Goal: Task Accomplishment & Management: Manage account settings

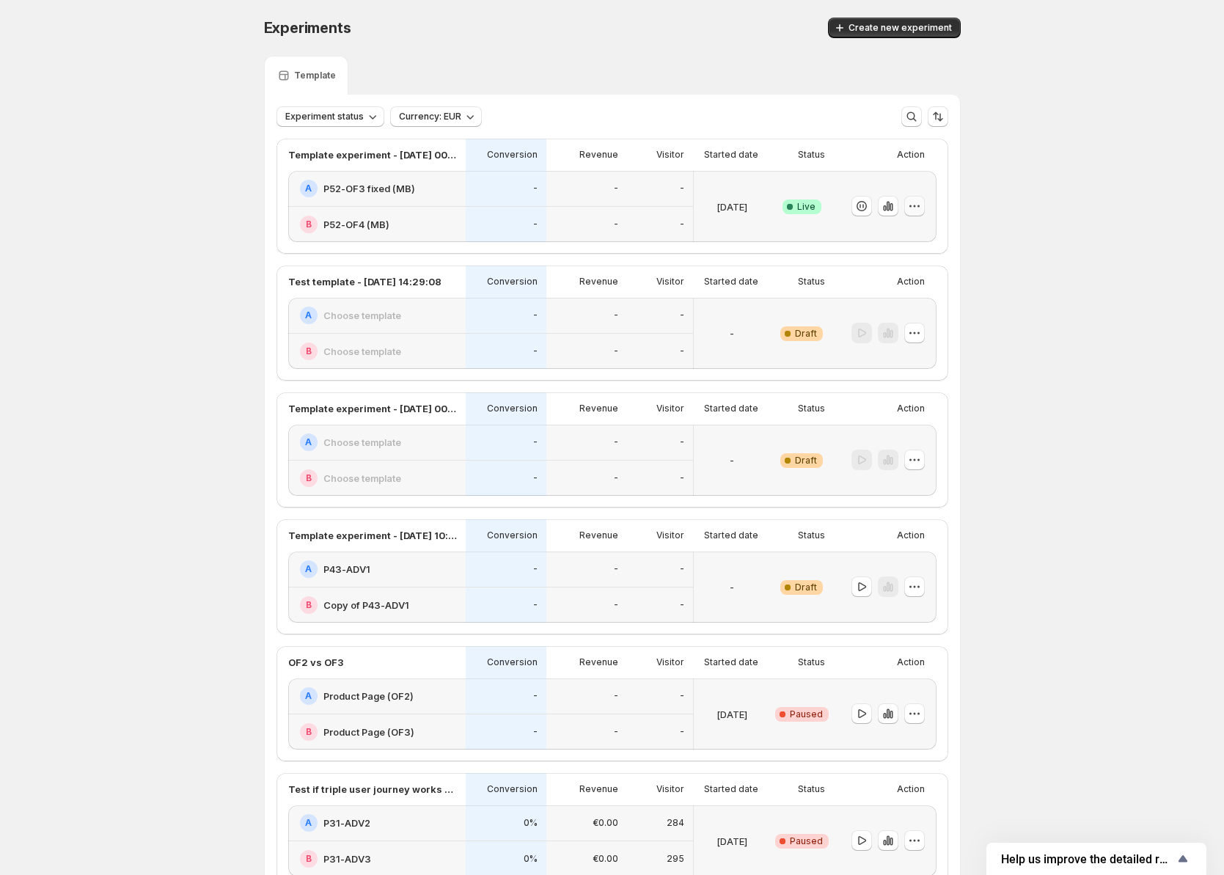
click at [921, 205] on icon "button" at bounding box center [915, 206] width 15 height 15
click at [889, 208] on icon "button" at bounding box center [887, 207] width 3 height 10
click at [886, 207] on icon "button" at bounding box center [884, 208] width 3 height 6
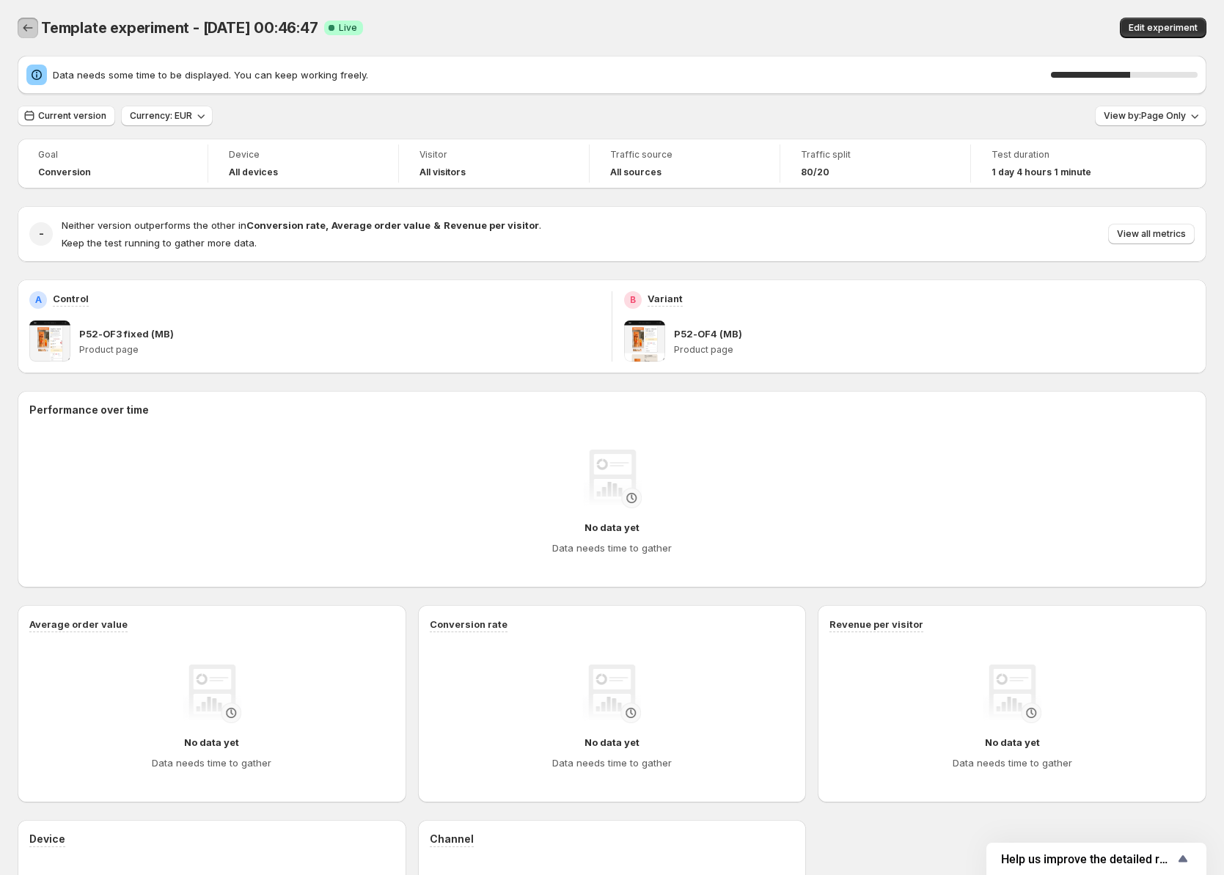
click at [29, 30] on icon "Back" at bounding box center [28, 28] width 15 height 15
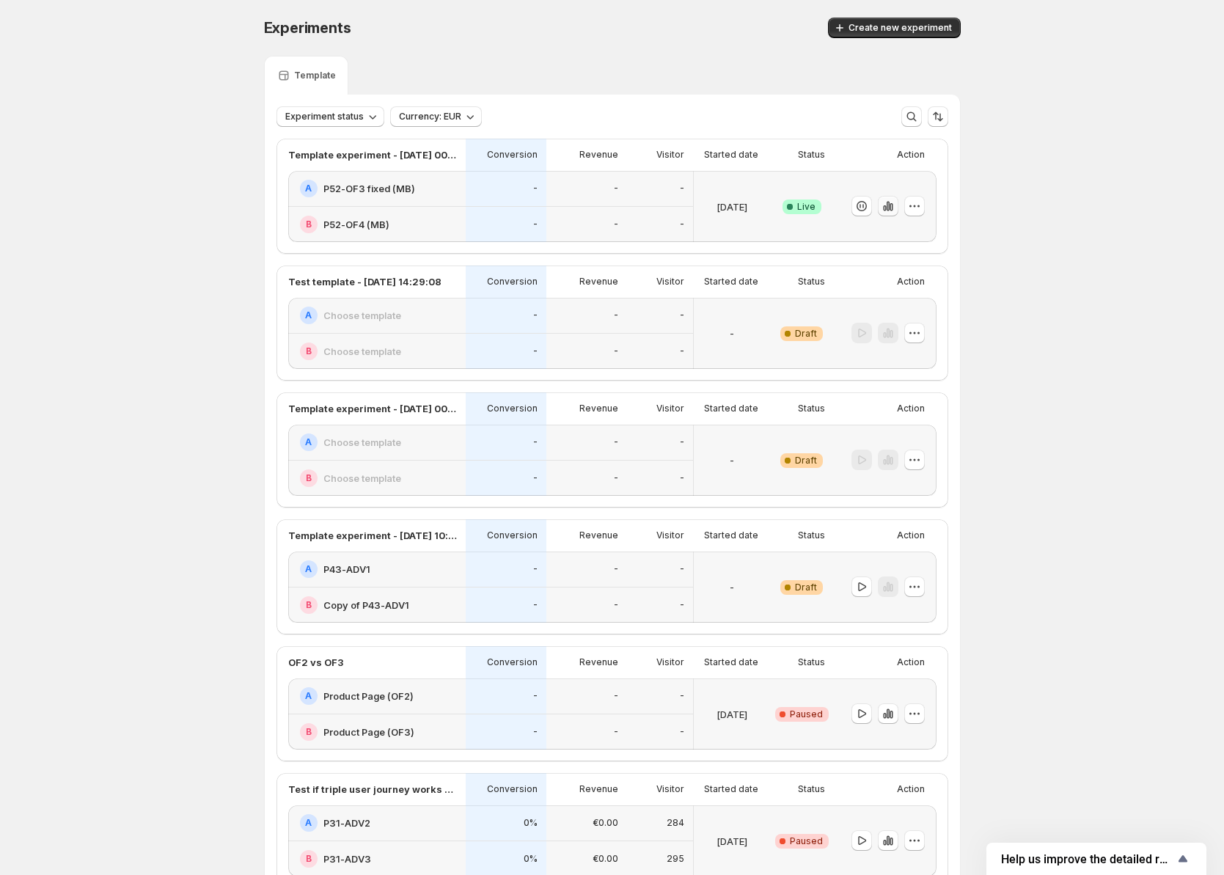
click at [895, 210] on icon "button" at bounding box center [888, 206] width 15 height 15
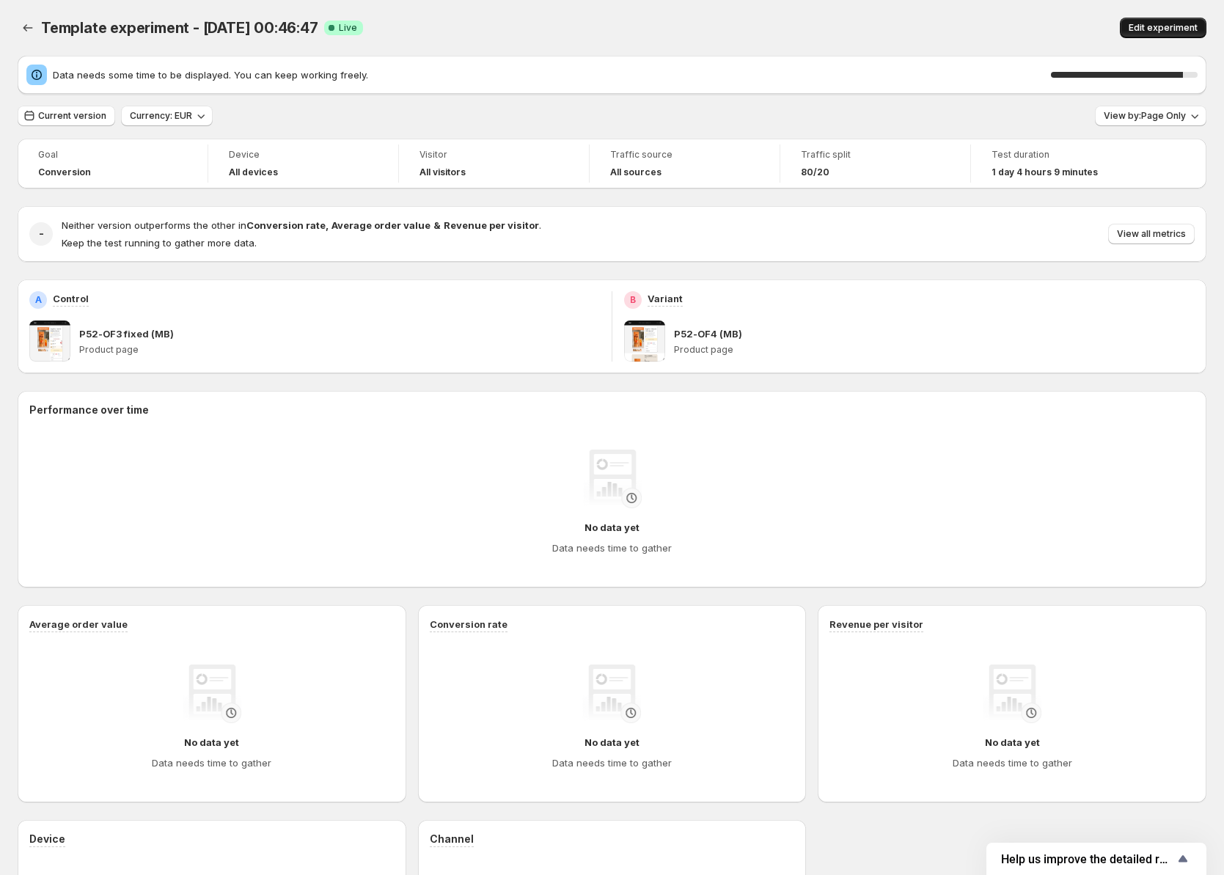
click at [1170, 26] on span "Edit experiment" at bounding box center [1163, 28] width 69 height 12
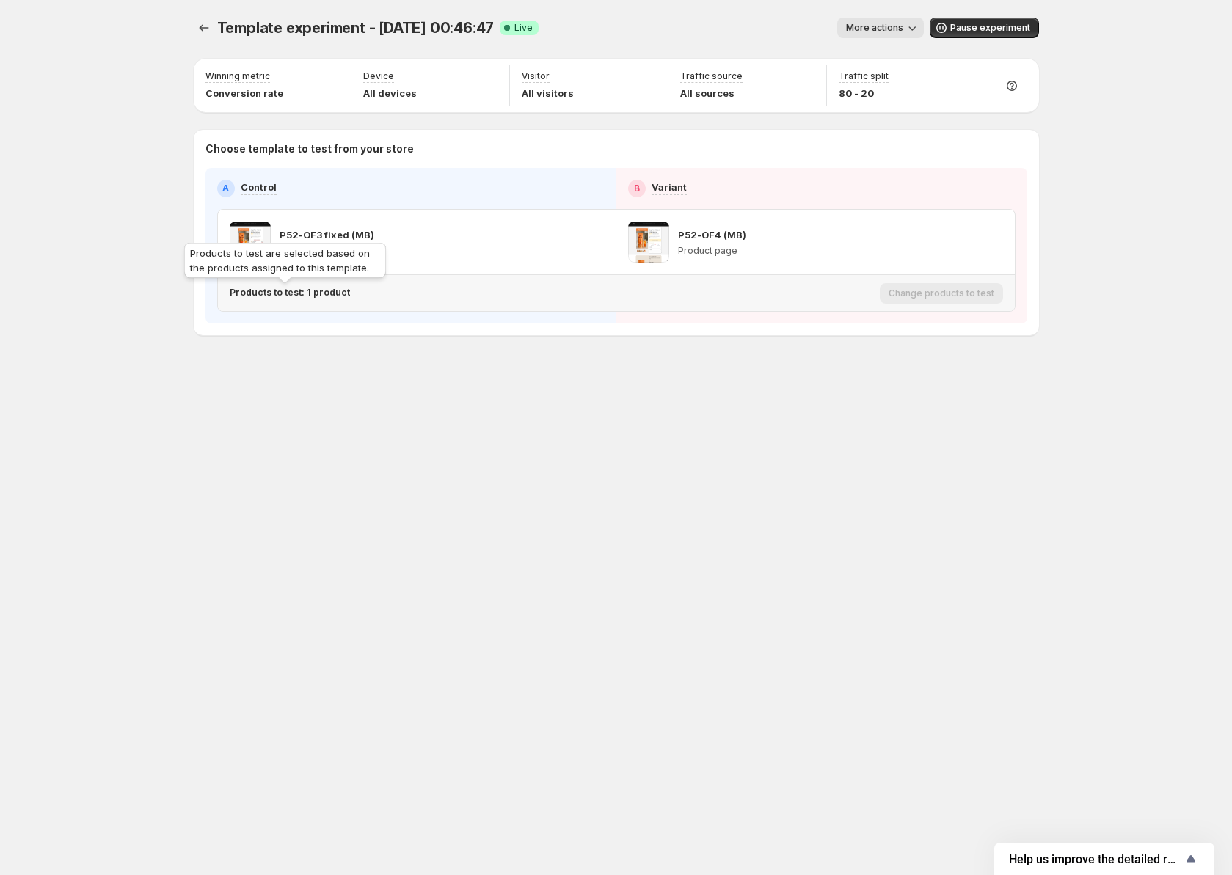
click at [264, 290] on p "Products to test: 1 product" at bounding box center [290, 293] width 120 height 12
click at [481, 370] on icon "Search for and select a customer segment" at bounding box center [483, 369] width 15 height 15
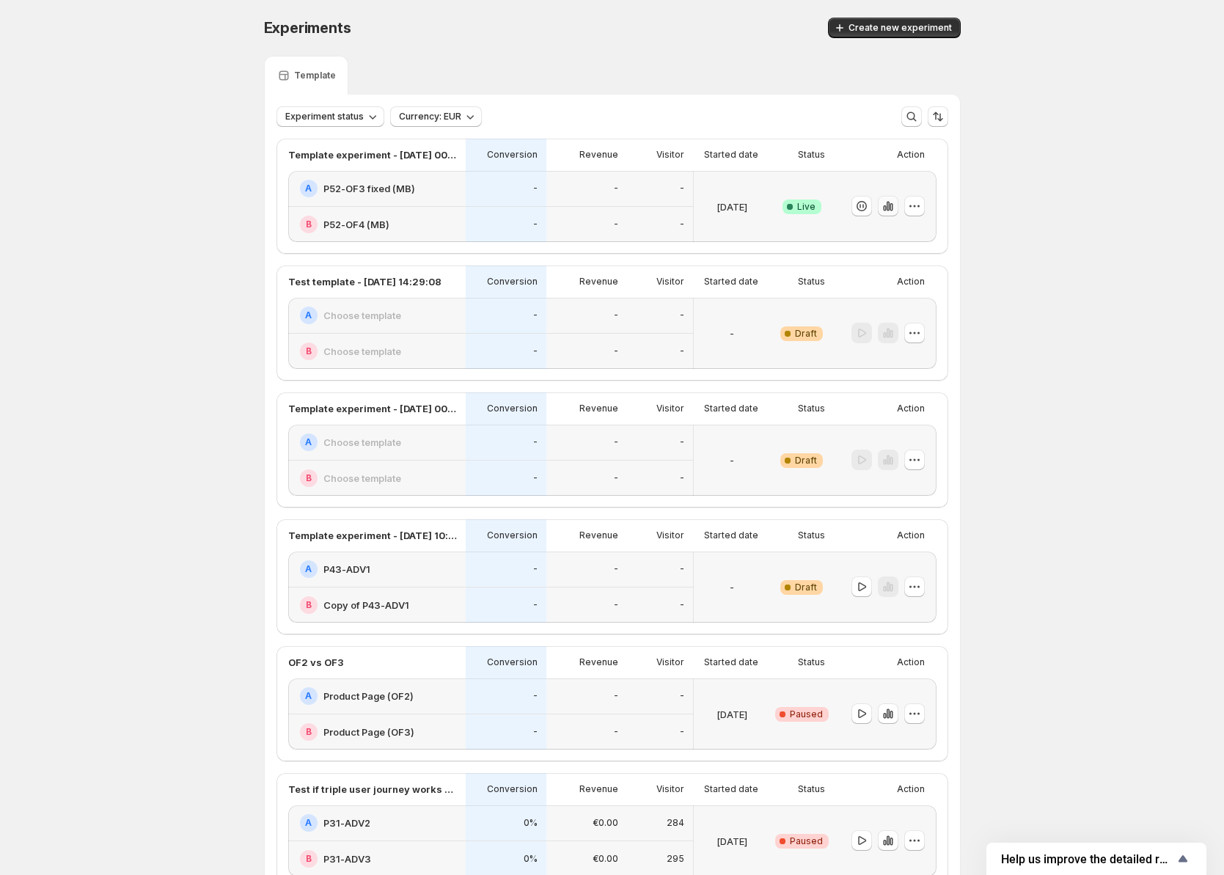
click at [899, 204] on button "button" at bounding box center [888, 206] width 21 height 21
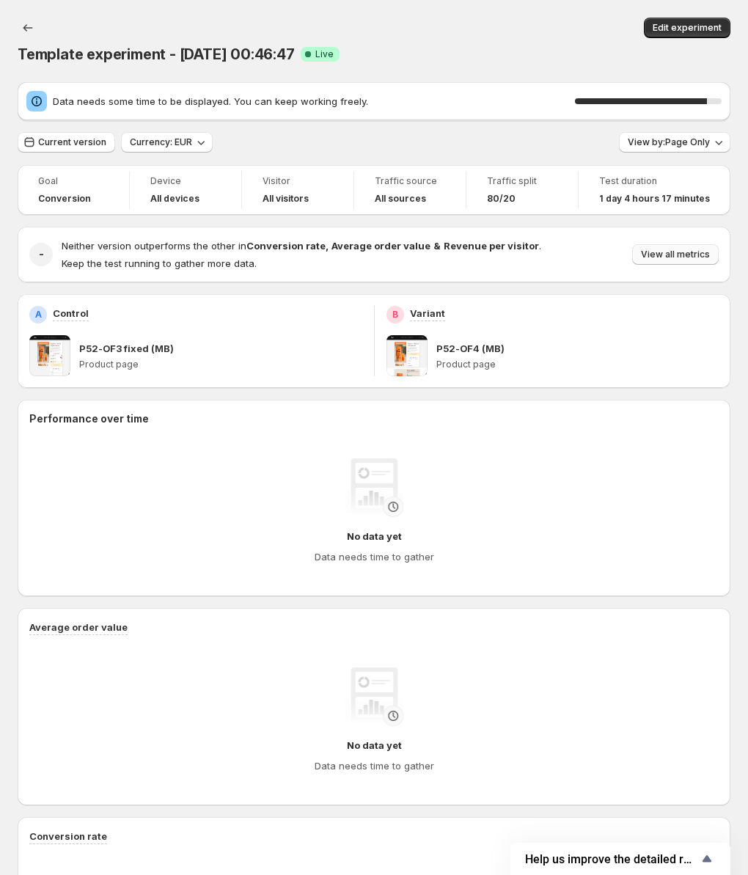
click at [707, 255] on span "View all metrics" at bounding box center [675, 255] width 69 height 12
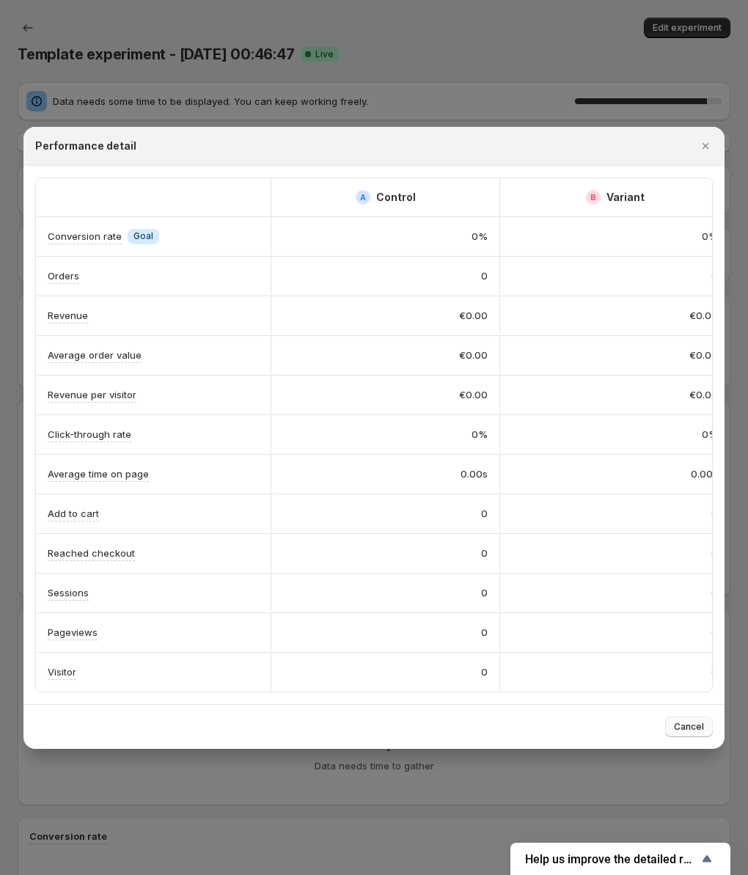
click at [706, 737] on button "Cancel" at bounding box center [689, 727] width 48 height 21
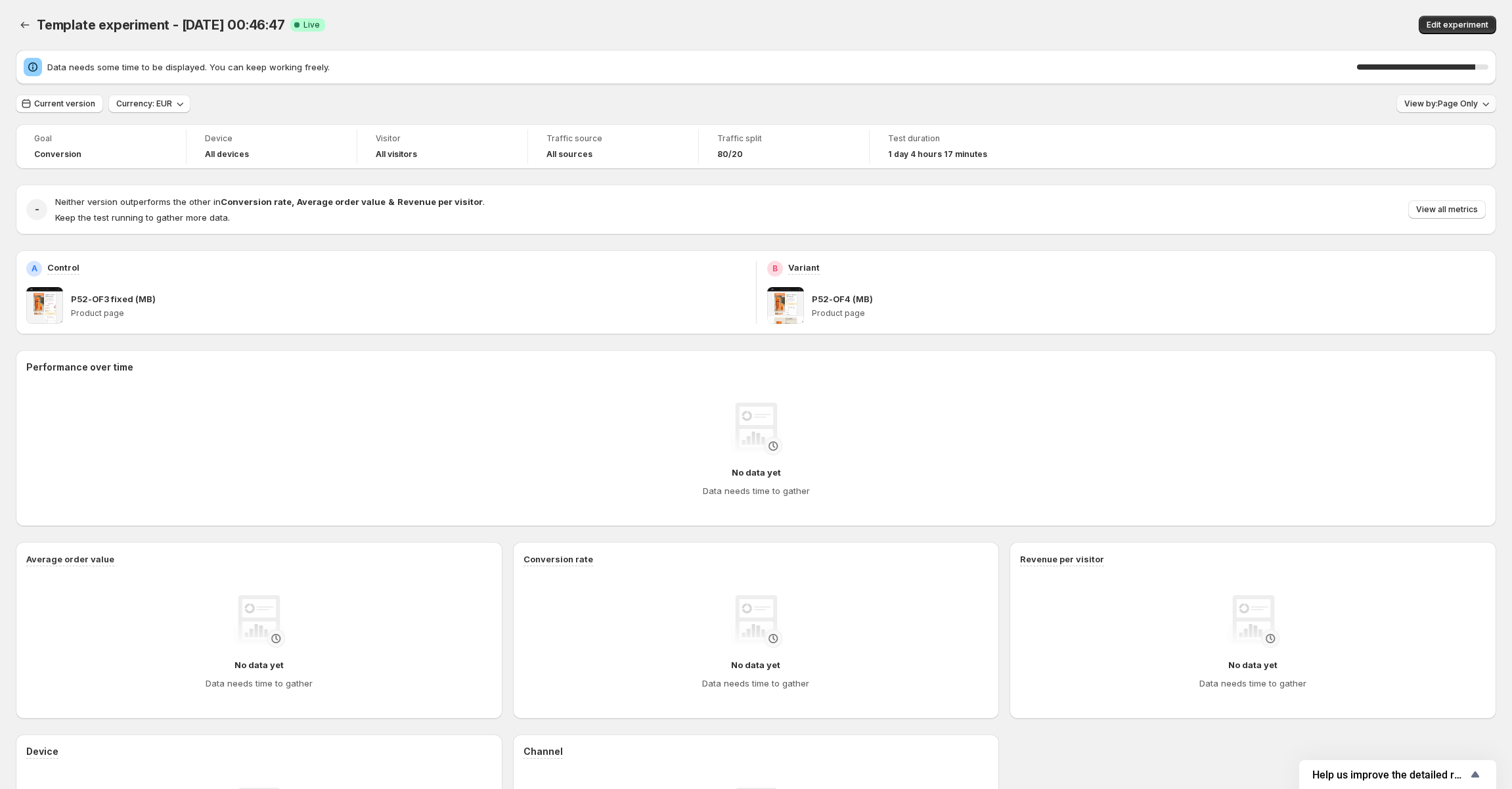
click at [1102, 105] on span "View by: Page Only" at bounding box center [1441, 104] width 73 height 11
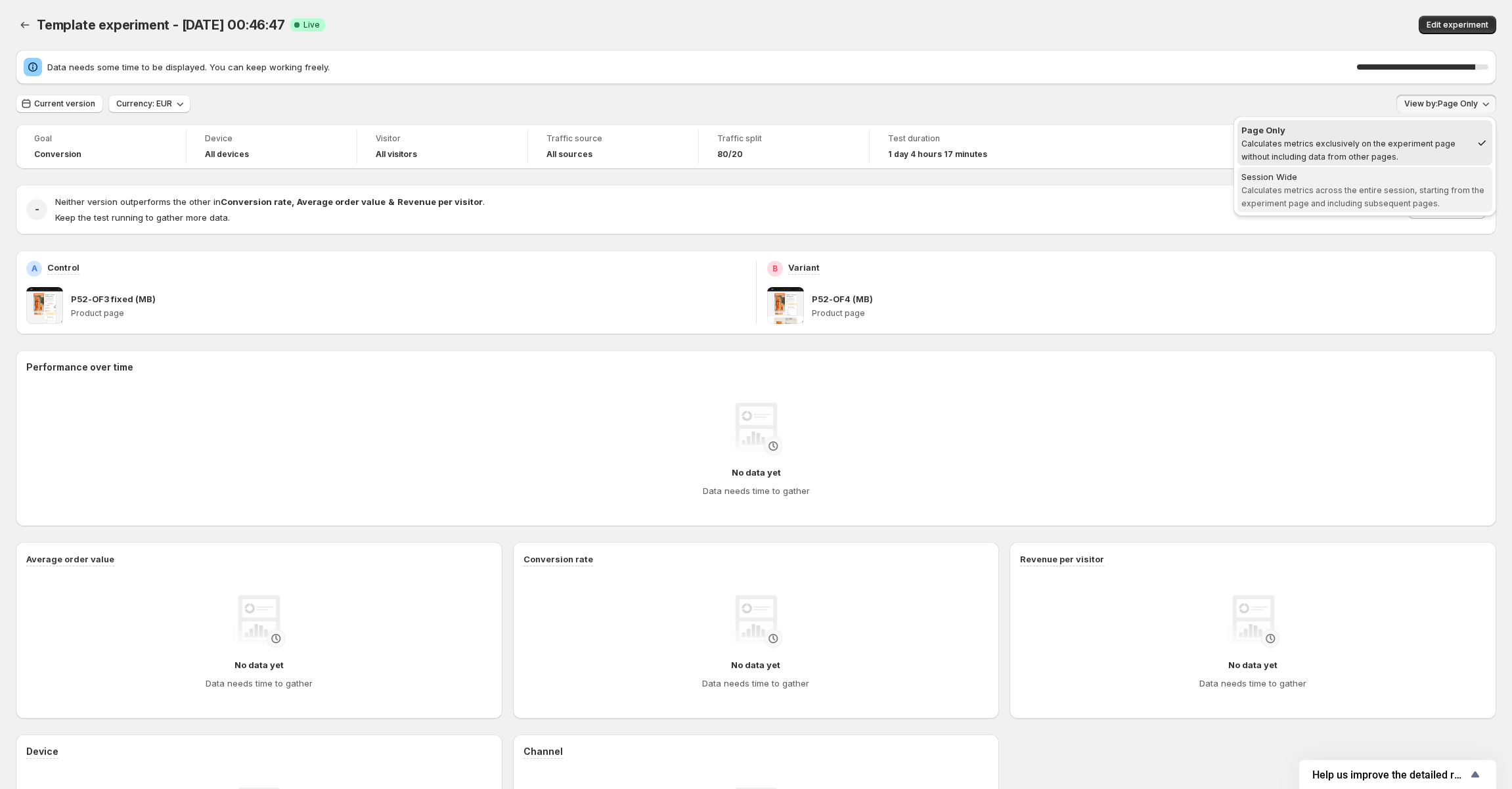
click at [1102, 196] on span "Session Wide Calculates metrics across the entire session, starting from the ex…" at bounding box center [1365, 190] width 247 height 39
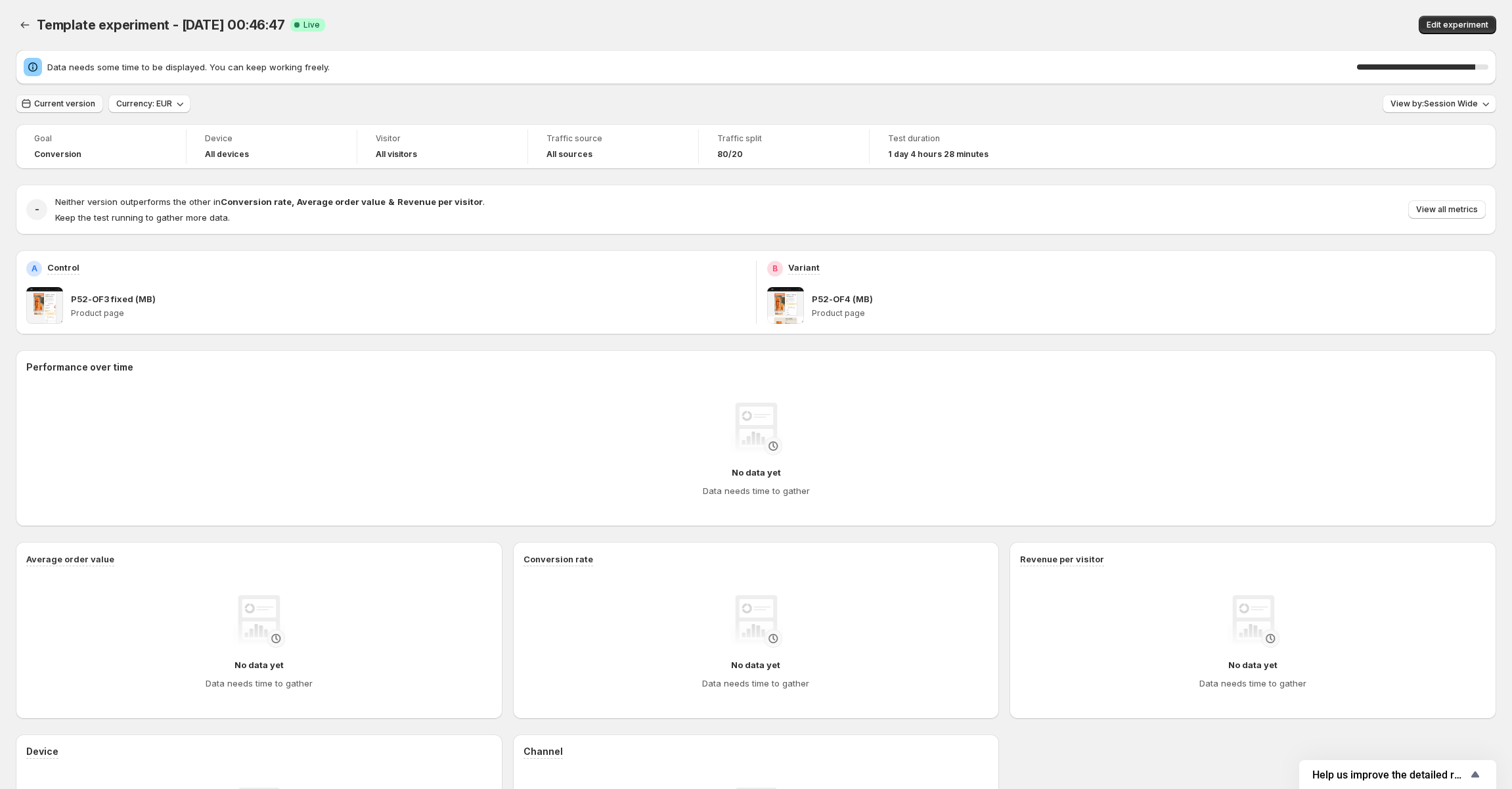
click at [62, 102] on span "Current version" at bounding box center [64, 104] width 61 height 11
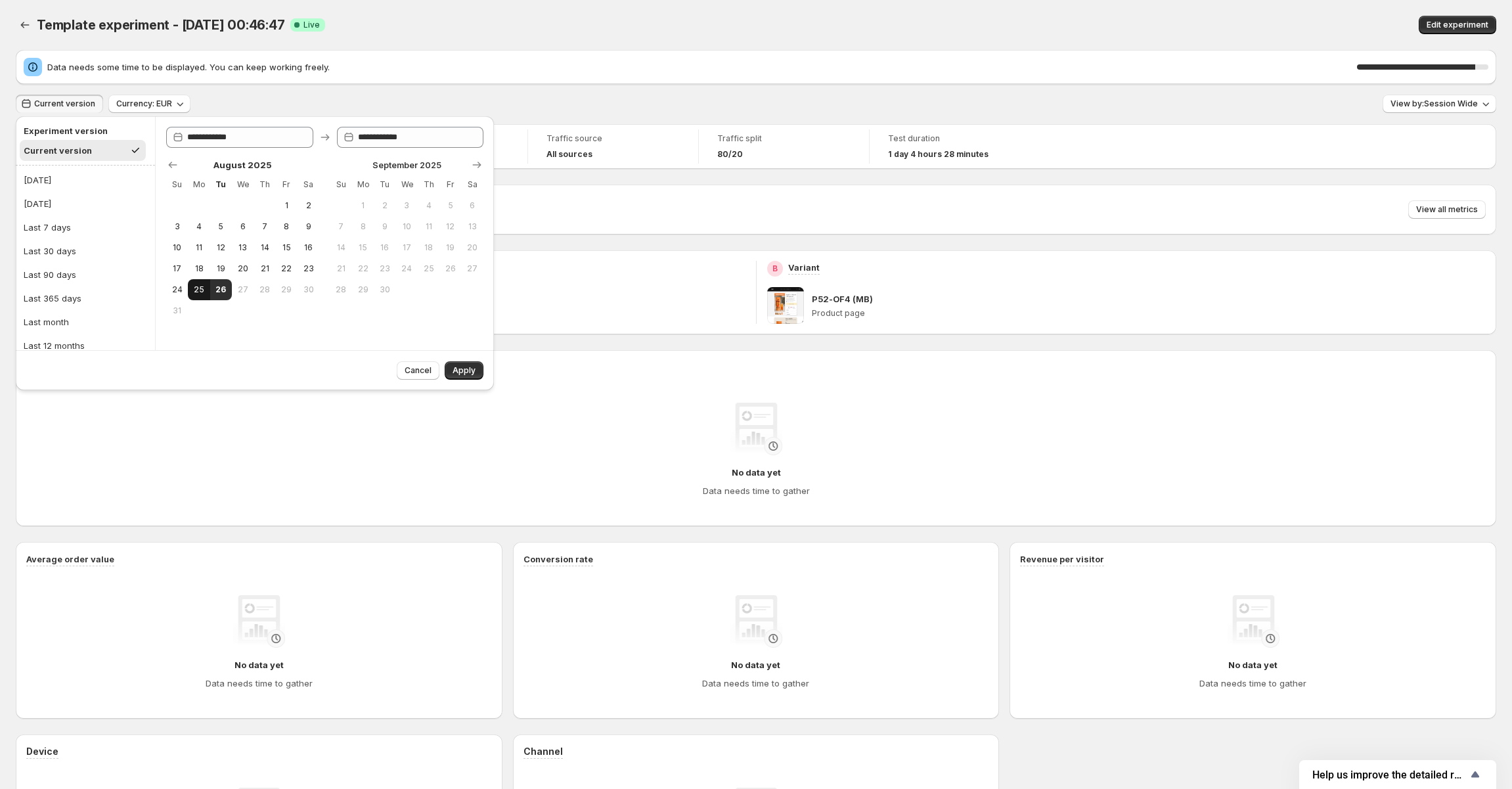
click at [202, 295] on span "25" at bounding box center [199, 290] width 11 height 11
click at [224, 295] on span "26" at bounding box center [221, 290] width 11 height 11
type input "**********"
click at [467, 379] on button "Apply" at bounding box center [464, 370] width 38 height 19
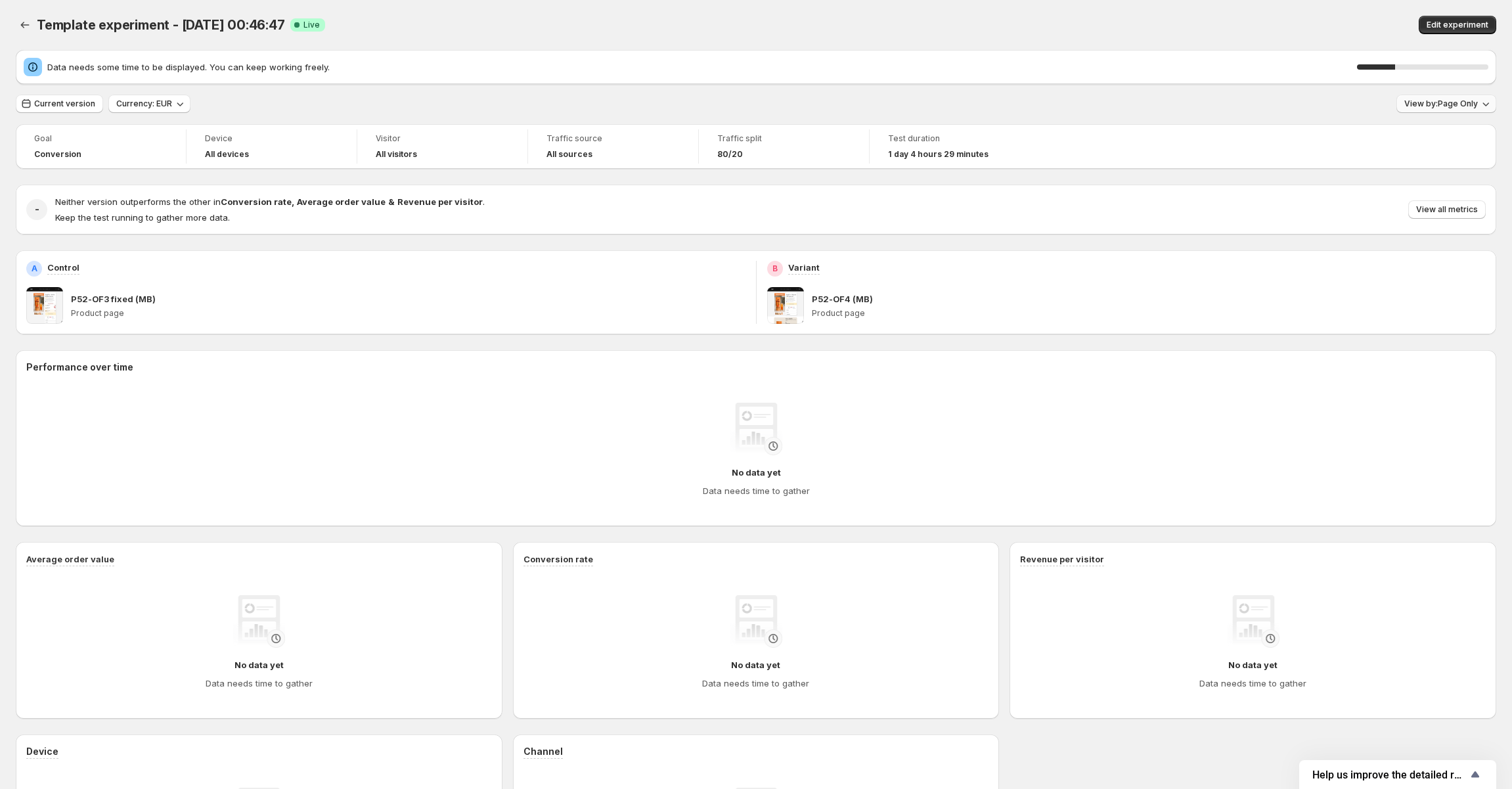
click at [1455, 103] on span "View by: Page Only" at bounding box center [1441, 104] width 73 height 11
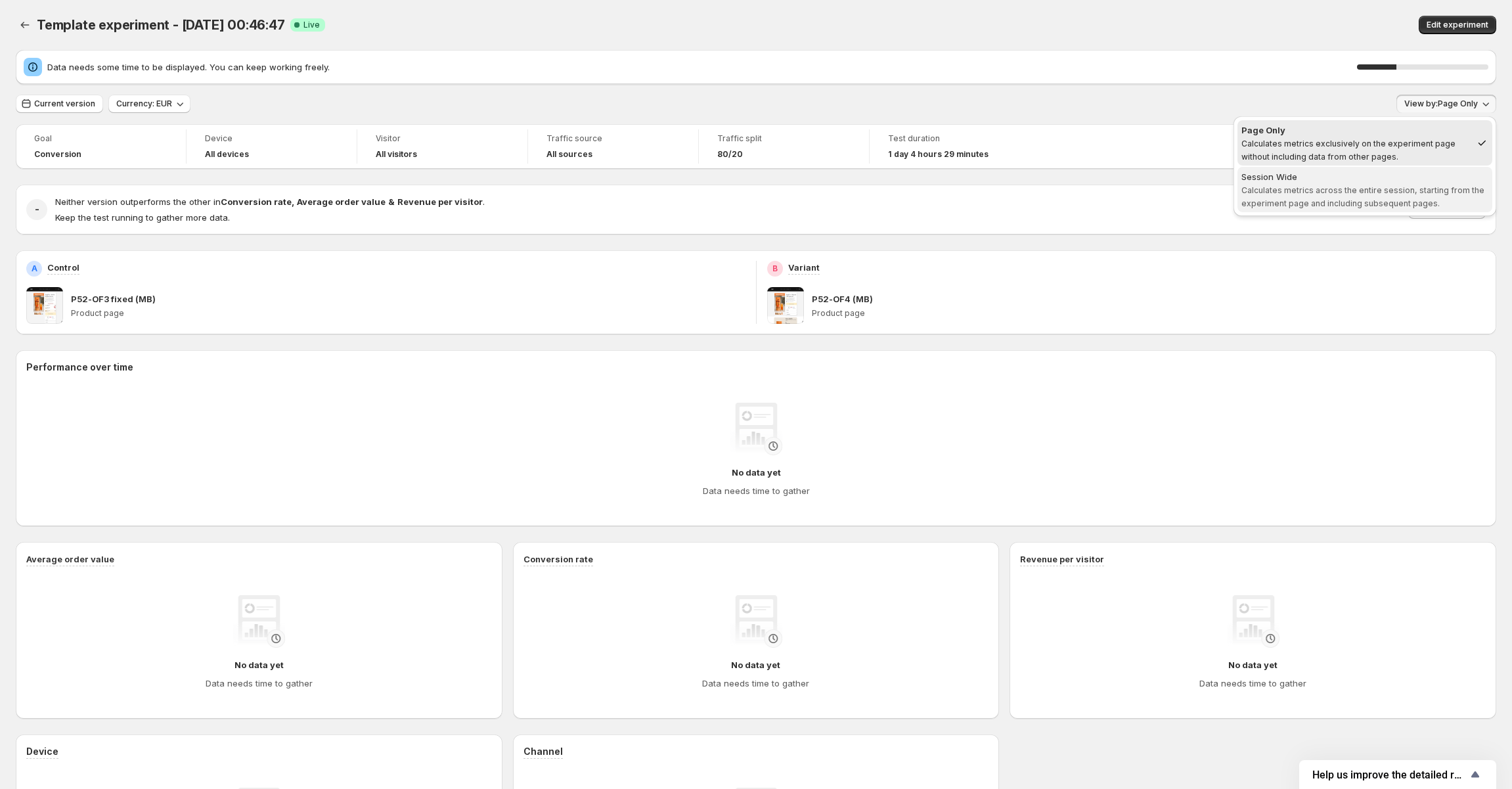
click at [1428, 189] on span "Calculates metrics across the entire session, starting from the experiment page…" at bounding box center [1363, 197] width 243 height 23
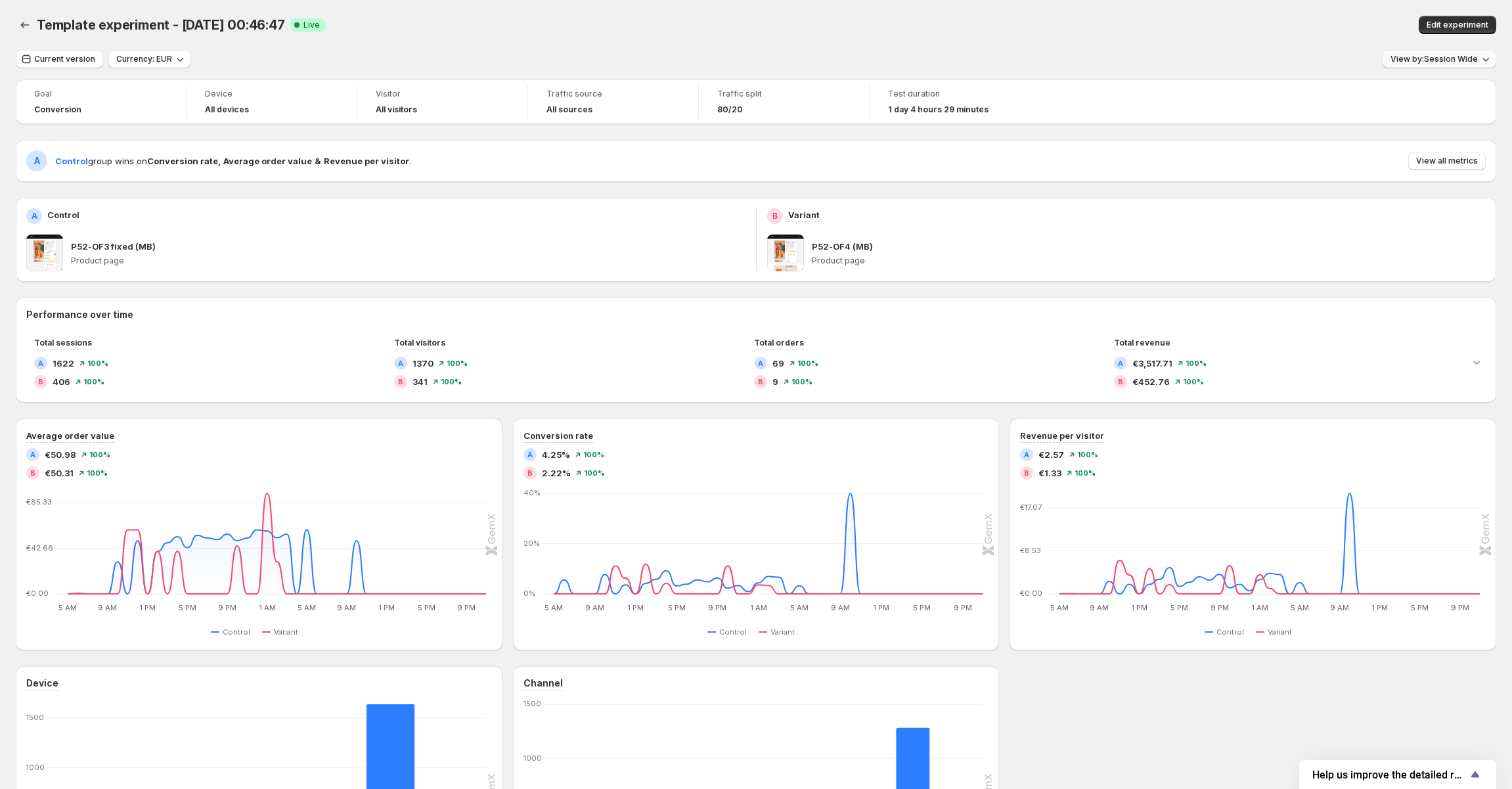
click at [1448, 66] on button "View by: Session Wide" at bounding box center [1439, 59] width 114 height 19
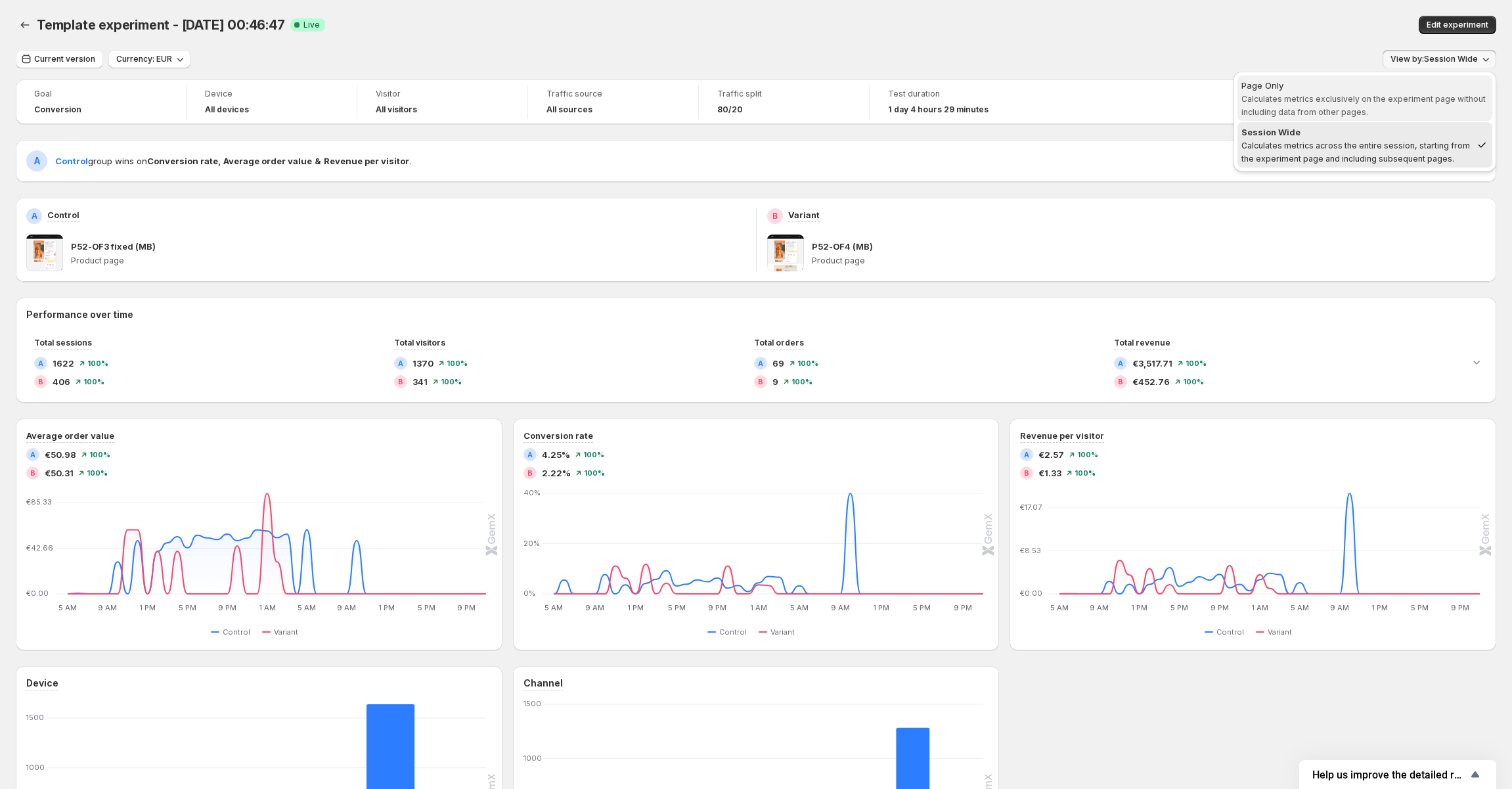
click at [1364, 107] on span "Page Only Calculates metrics exclusively on the experiment page without includi…" at bounding box center [1365, 99] width 247 height 39
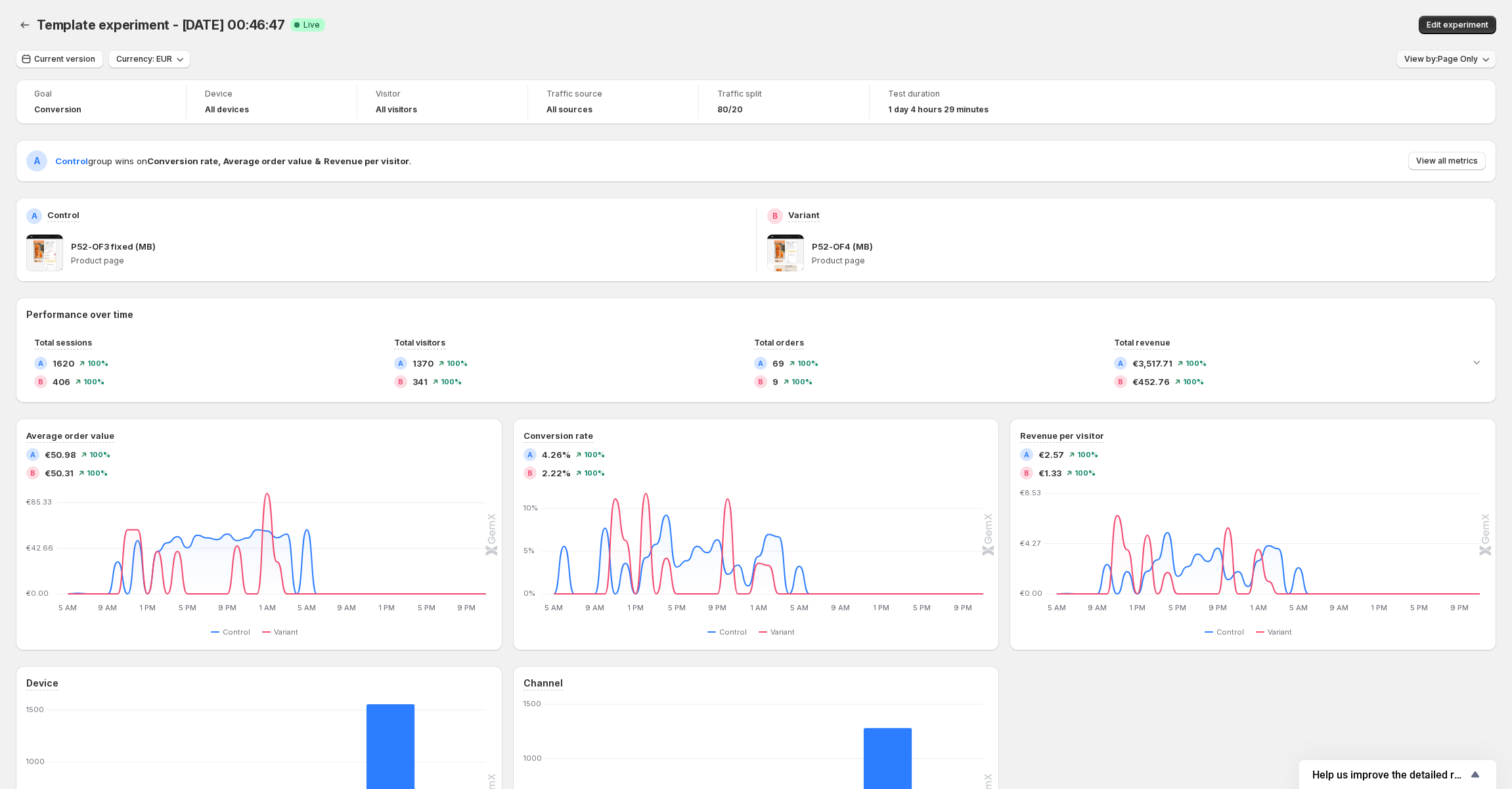
click at [1458, 64] on button "View by: Page Only" at bounding box center [1447, 59] width 100 height 19
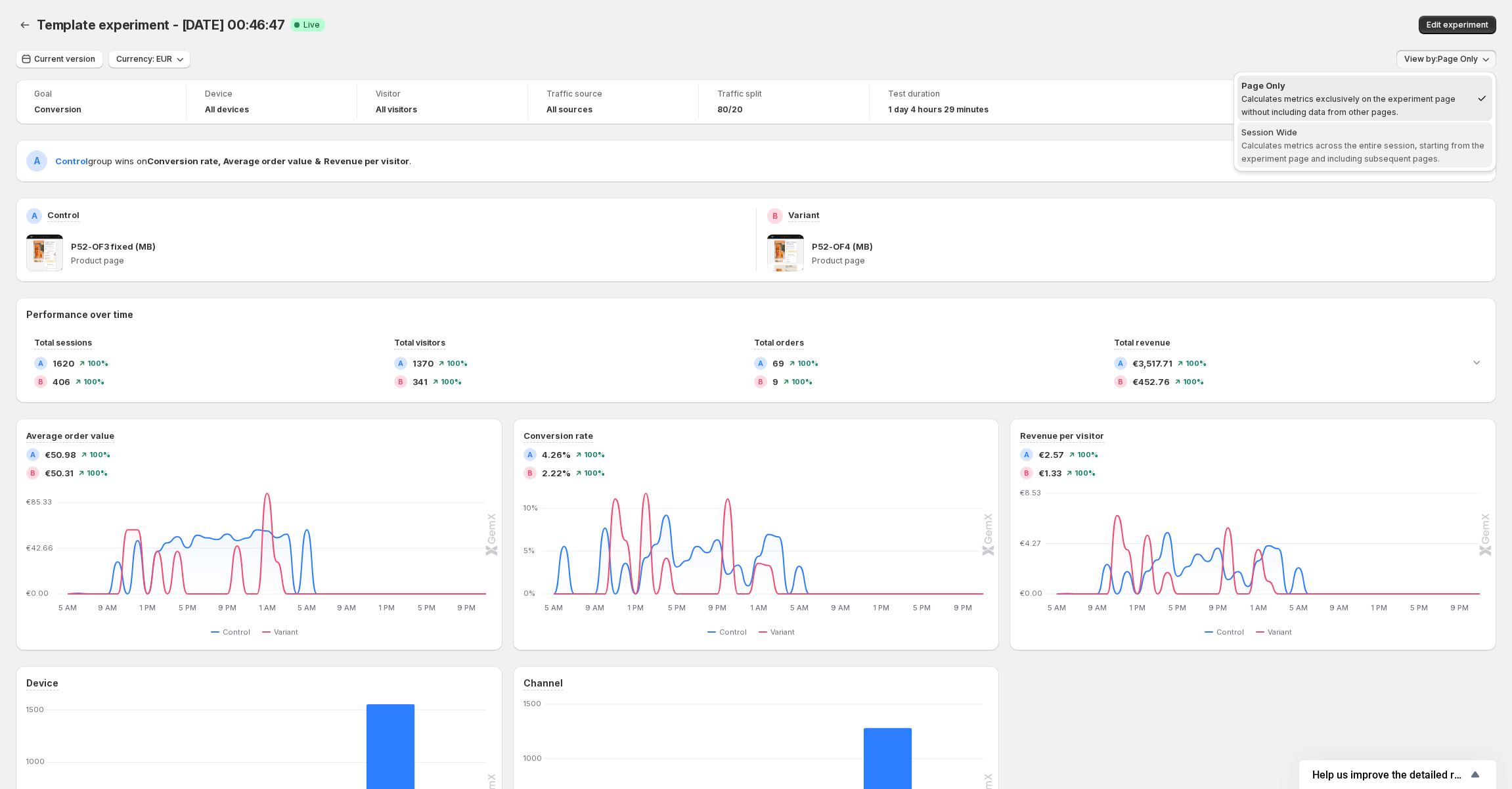
click at [1417, 140] on span "Session Wide Calculates metrics across the entire session, starting from the ex…" at bounding box center [1365, 145] width 247 height 39
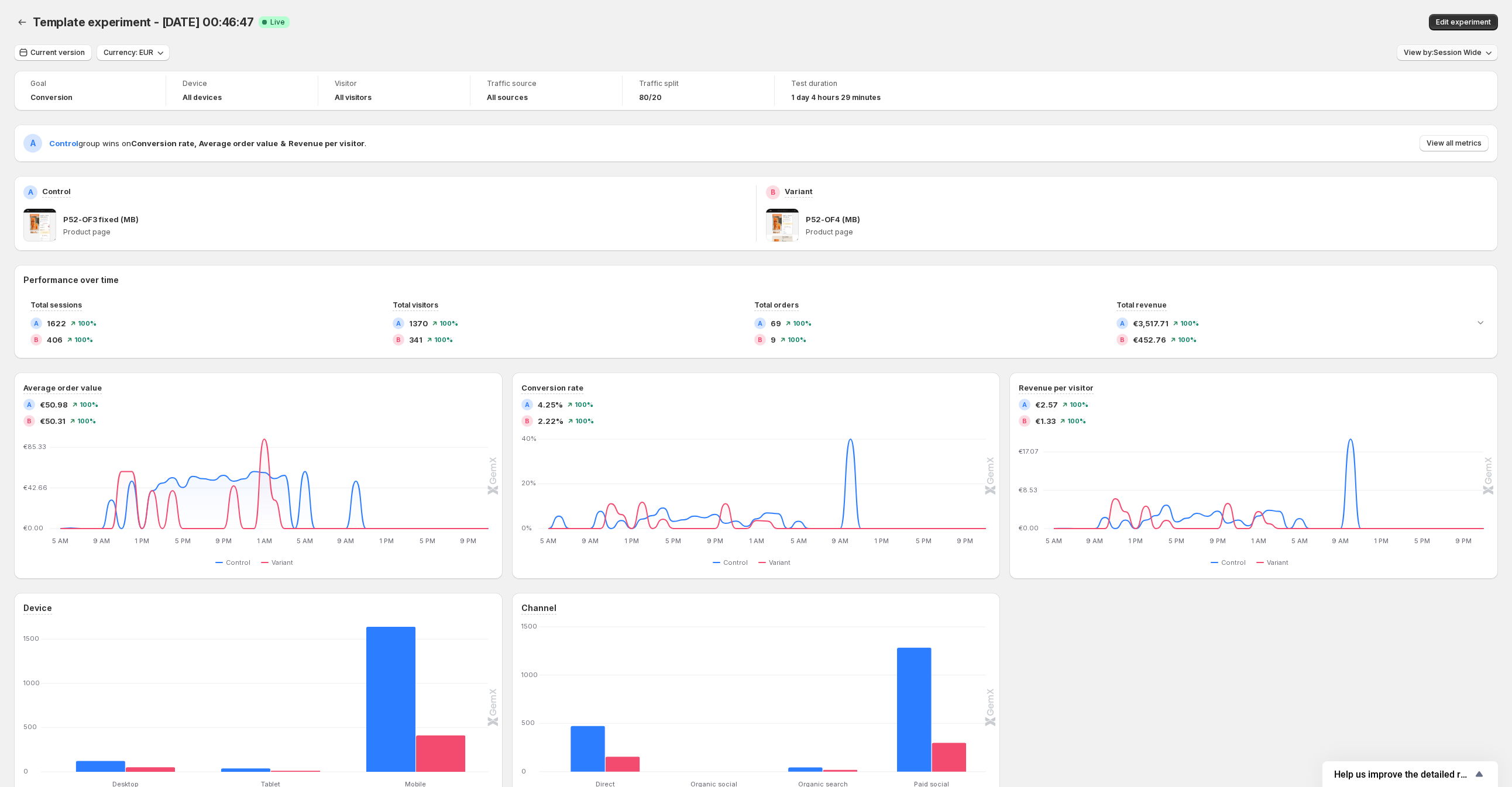
click at [1352, 50] on span "View by: Session Wide" at bounding box center [1443, 53] width 78 height 10
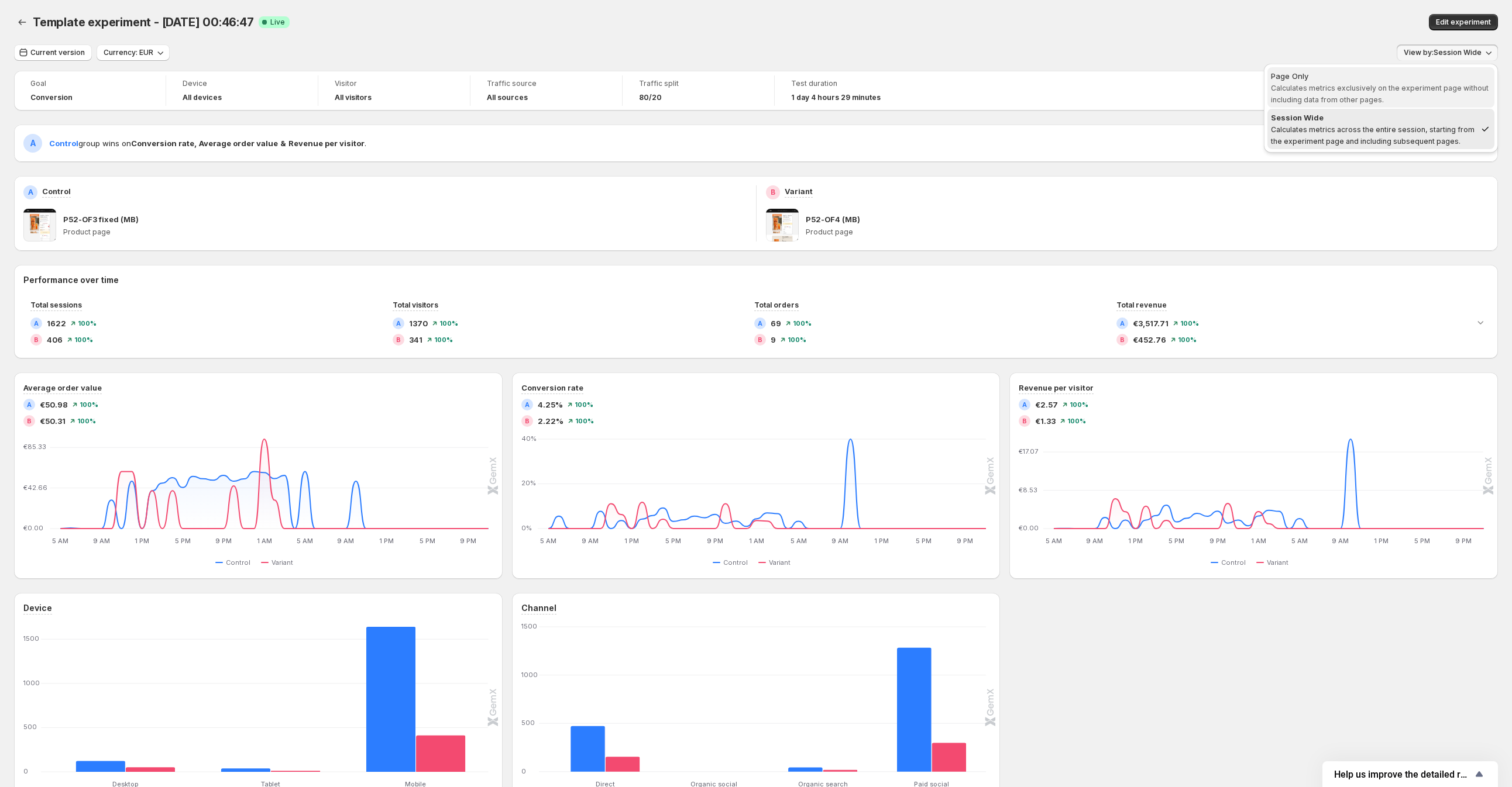
click at [1352, 93] on span "Page Only Calculates metrics exclusively on the experiment page without includi…" at bounding box center [1380, 88] width 220 height 35
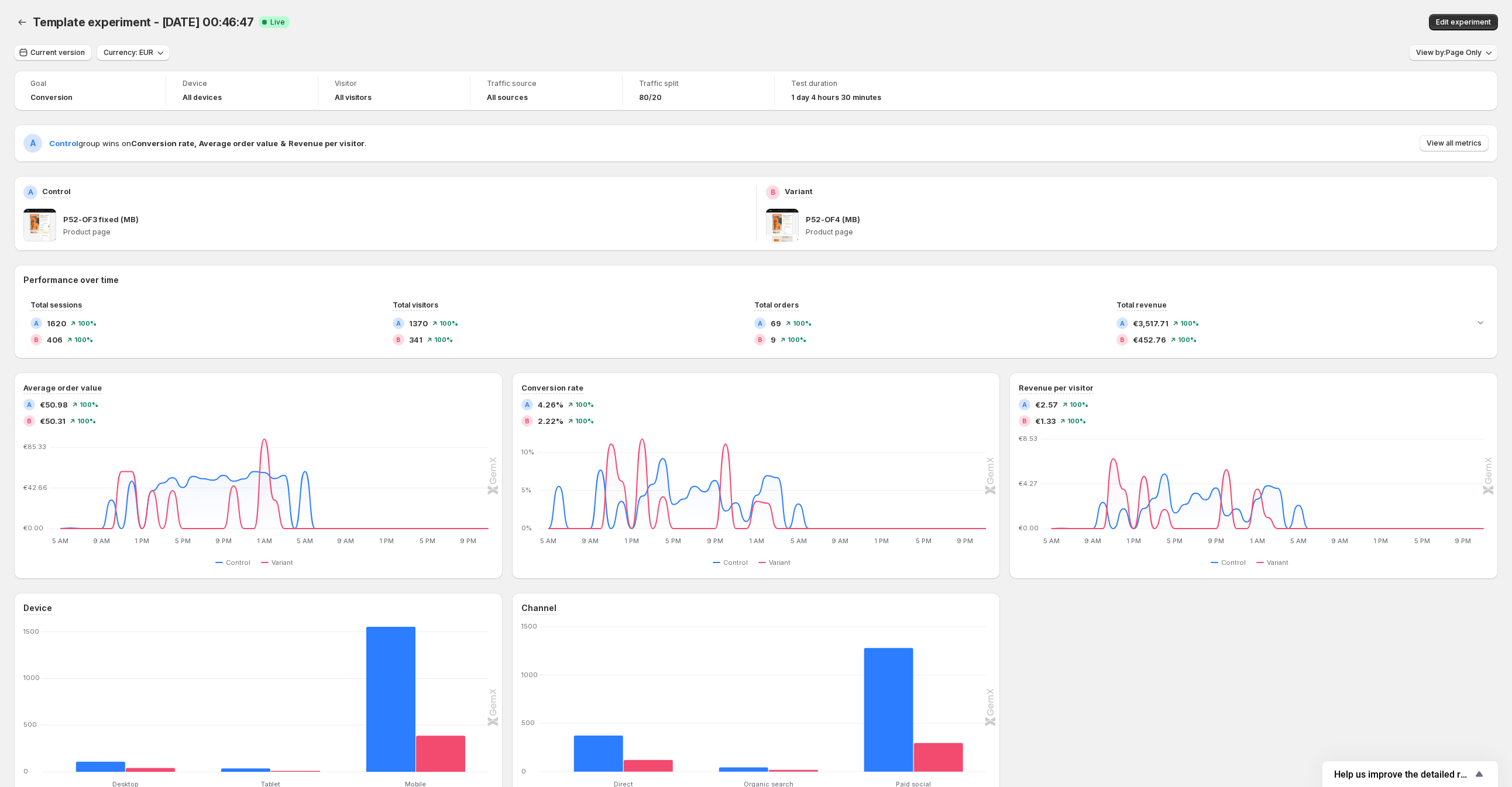
click at [1352, 52] on span "View by: Page Only" at bounding box center [1448, 53] width 65 height 10
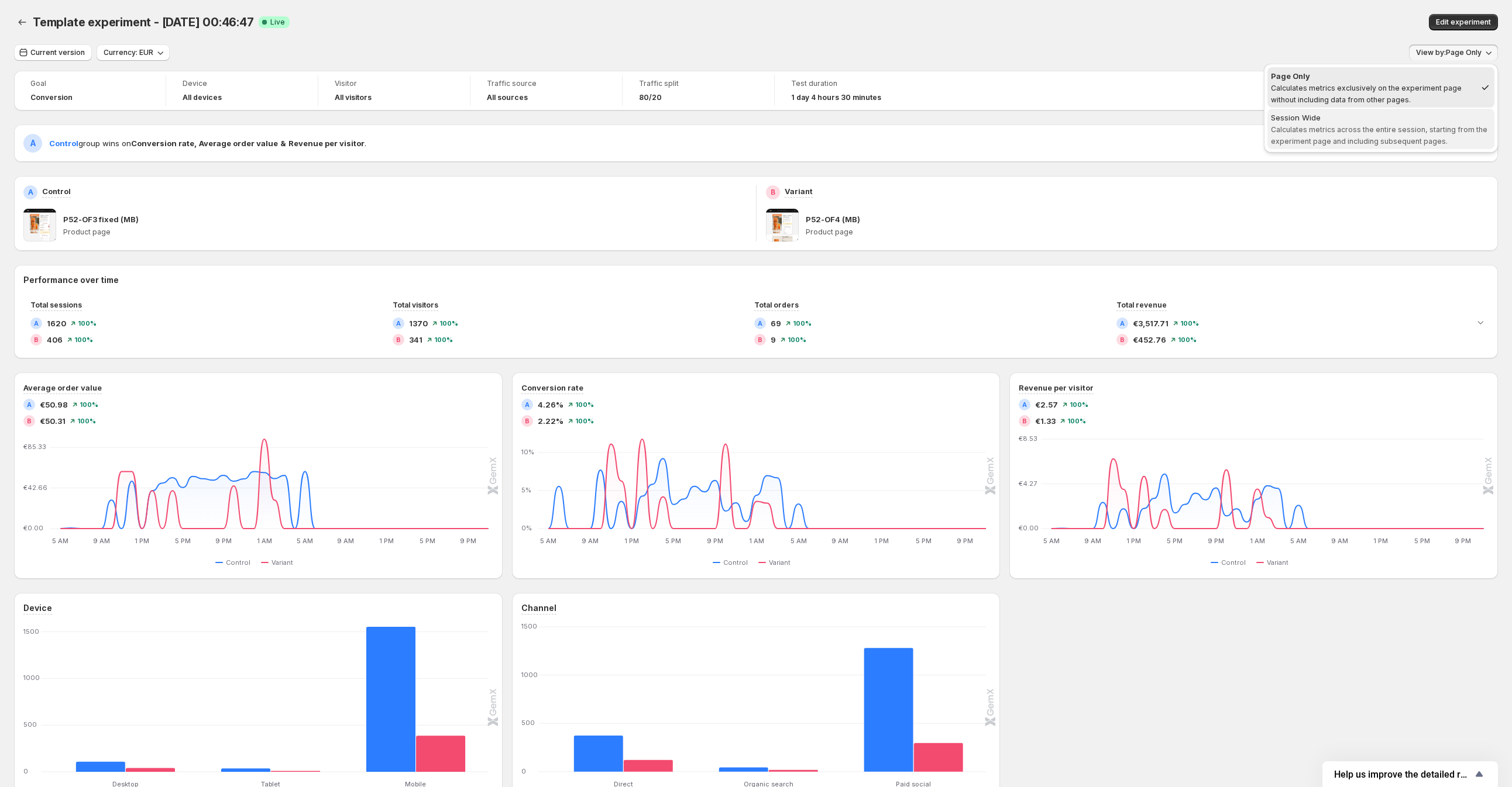
click at [1352, 124] on span "Session Wide Calculates metrics across the entire session, starting from the ex…" at bounding box center [1380, 128] width 220 height 34
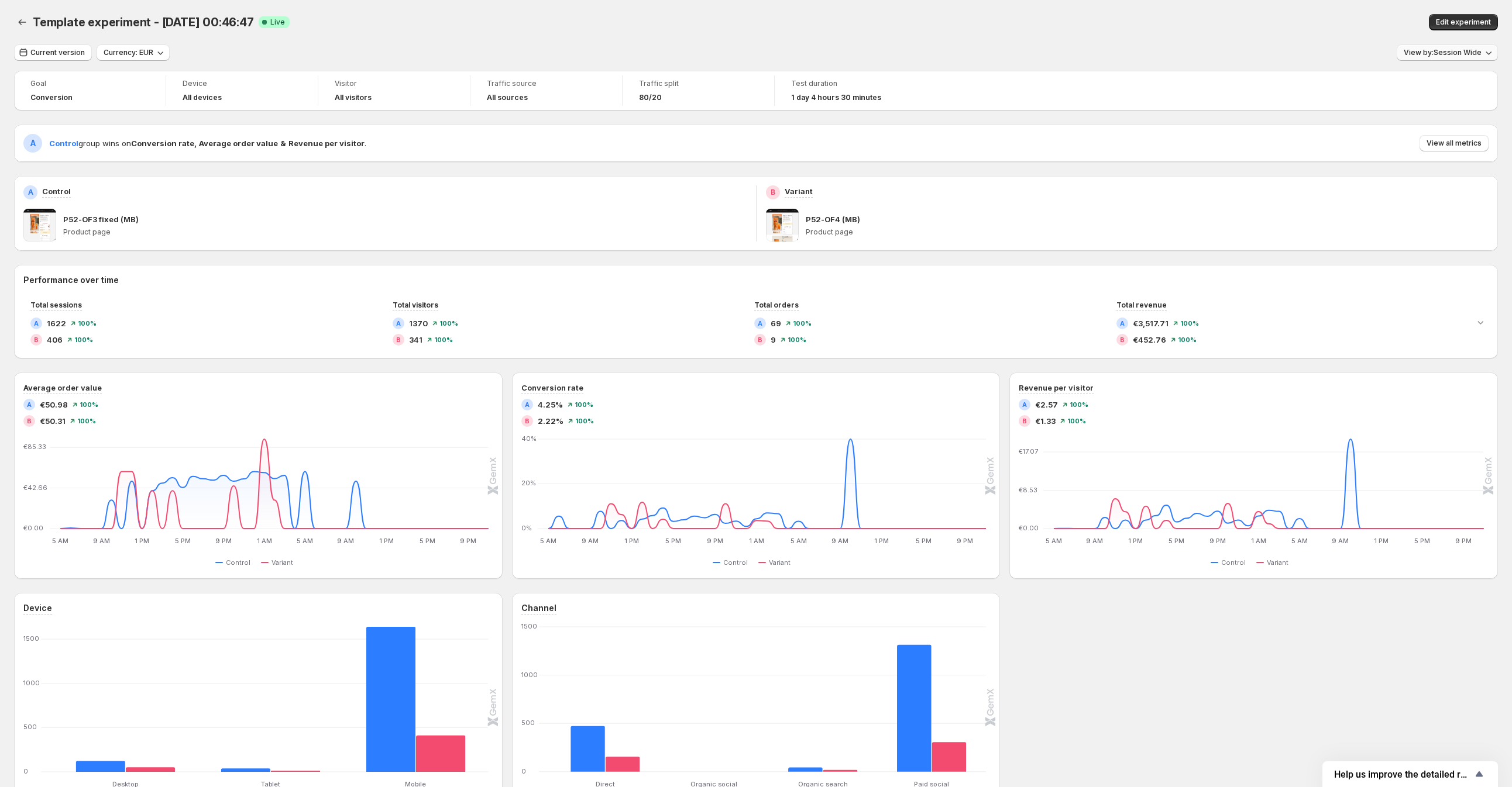
click at [1352, 52] on span "View by: Session Wide" at bounding box center [1443, 53] width 78 height 10
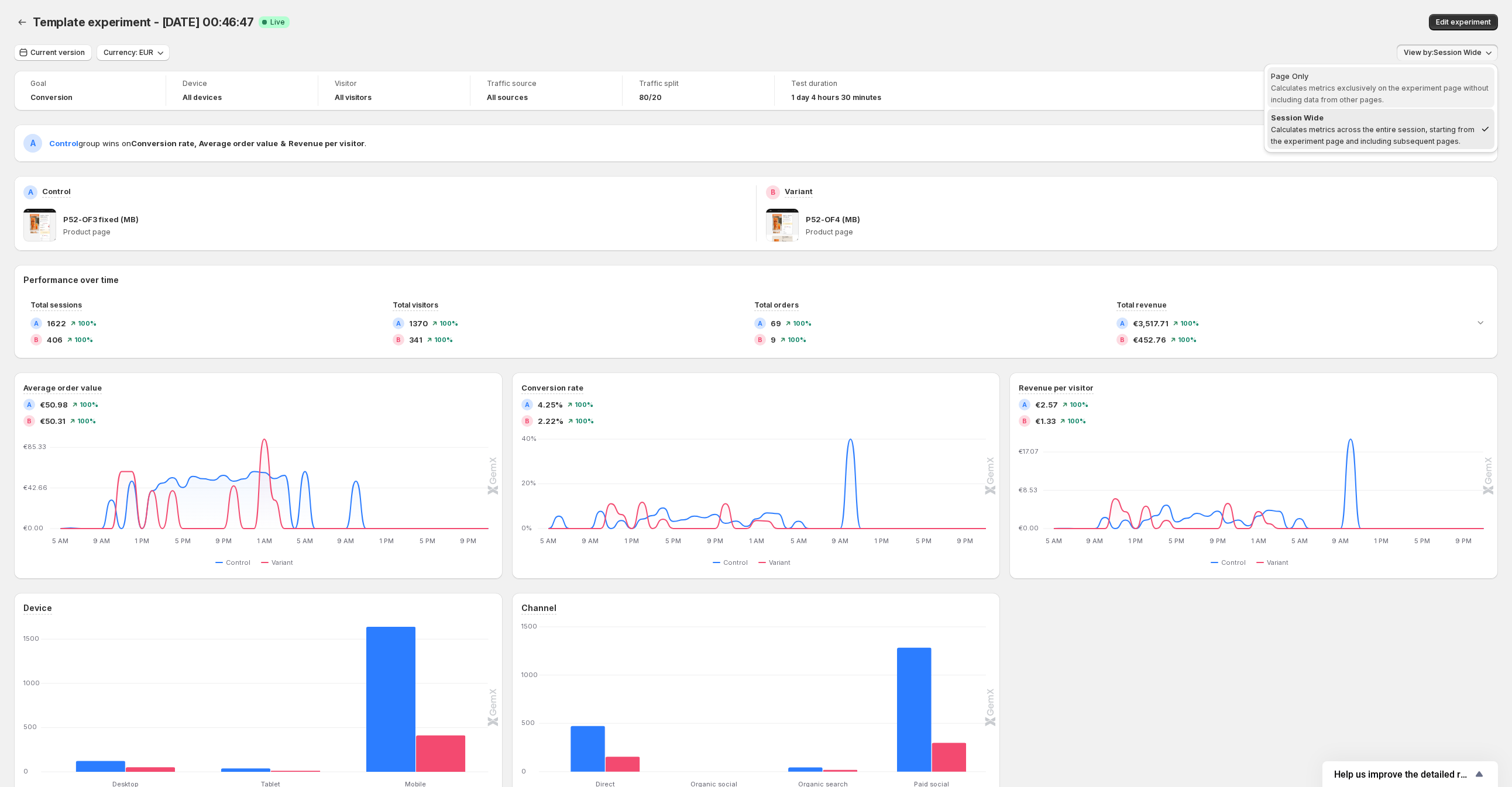
click at [1352, 92] on span "Page Only Calculates metrics exclusively on the experiment page without includi…" at bounding box center [1380, 88] width 220 height 35
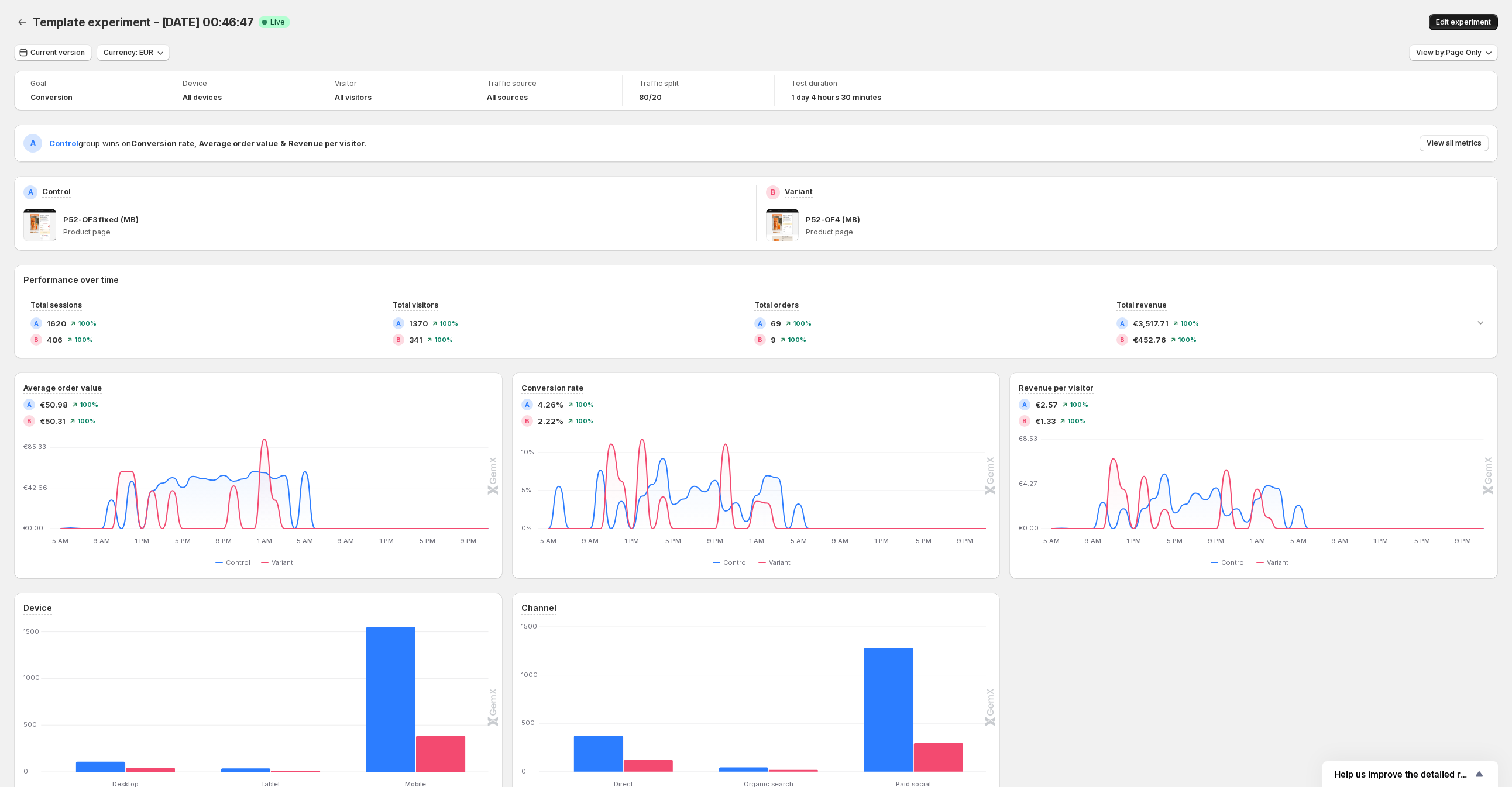
click at [1352, 20] on span "Edit experiment" at bounding box center [1463, 22] width 55 height 10
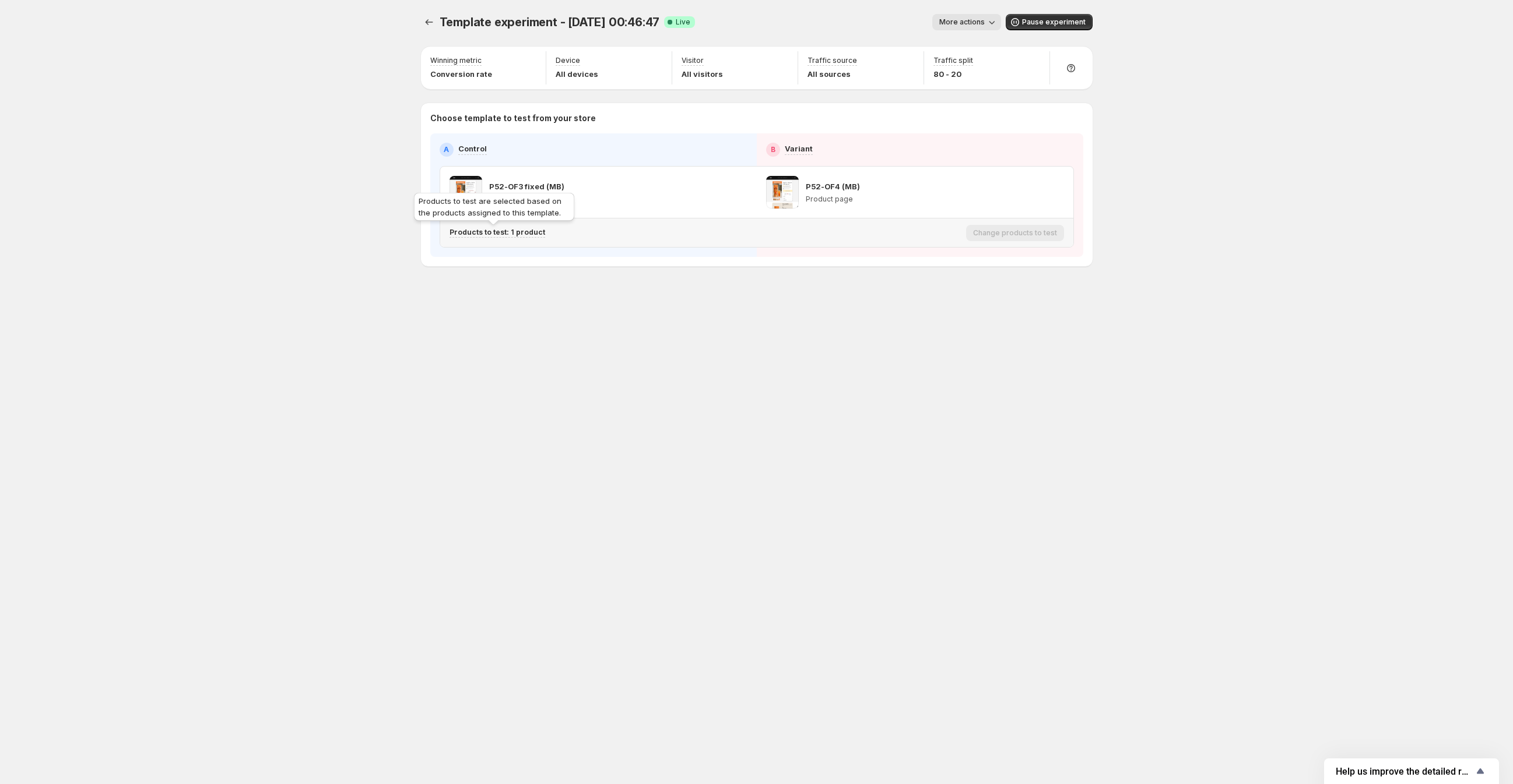
click at [505, 233] on p "Products to test: 1 product" at bounding box center [497, 233] width 95 height 10
click at [649, 296] on icon "Search for and select a customer segment" at bounding box center [651, 293] width 9 height 7
click at [510, 419] on div "Template experiment - [DATE] 00:46:47. This page is ready Template experiment -…" at bounding box center [756, 392] width 699 height 784
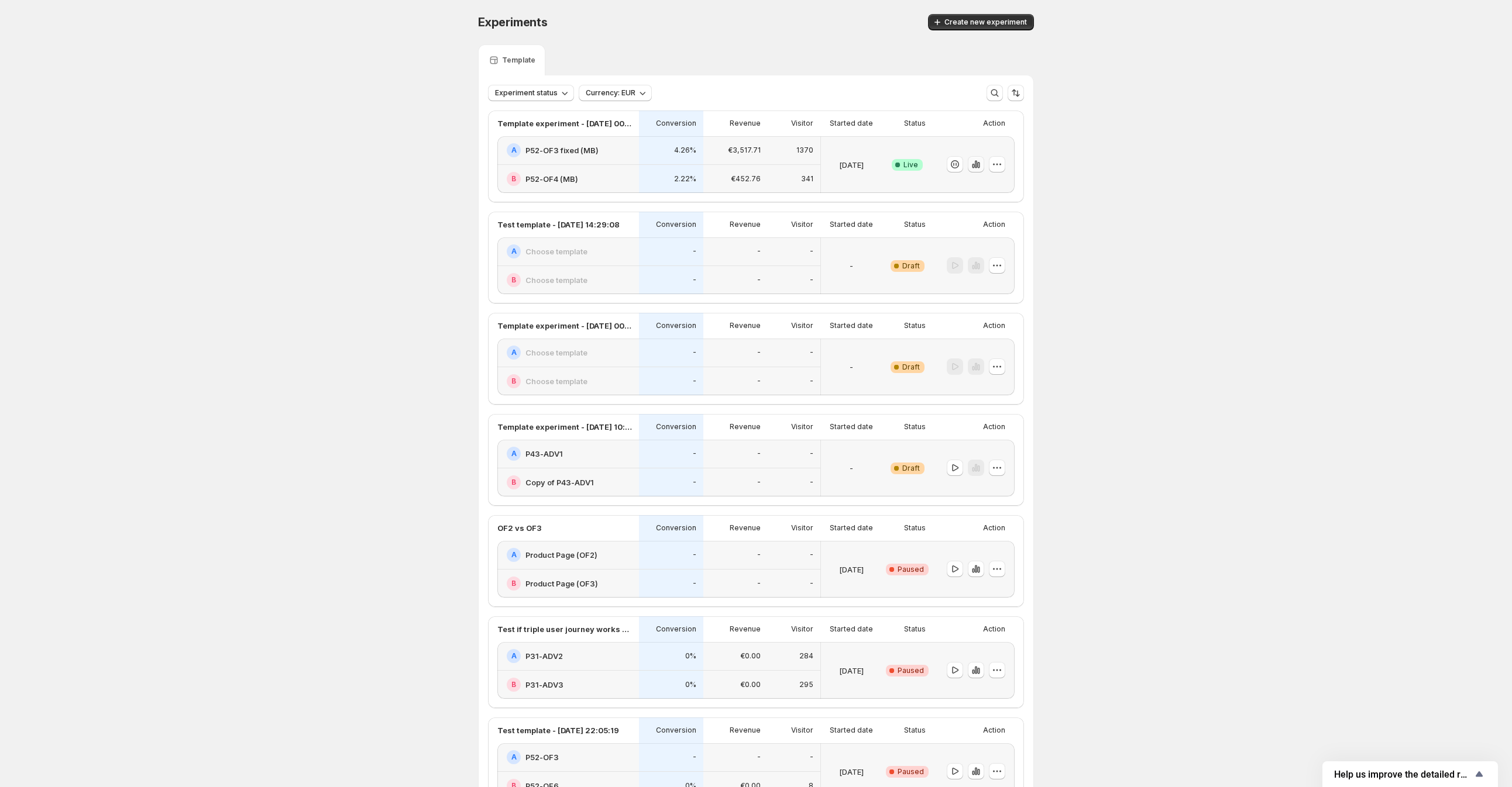
click at [977, 166] on icon "button" at bounding box center [975, 165] width 2 height 8
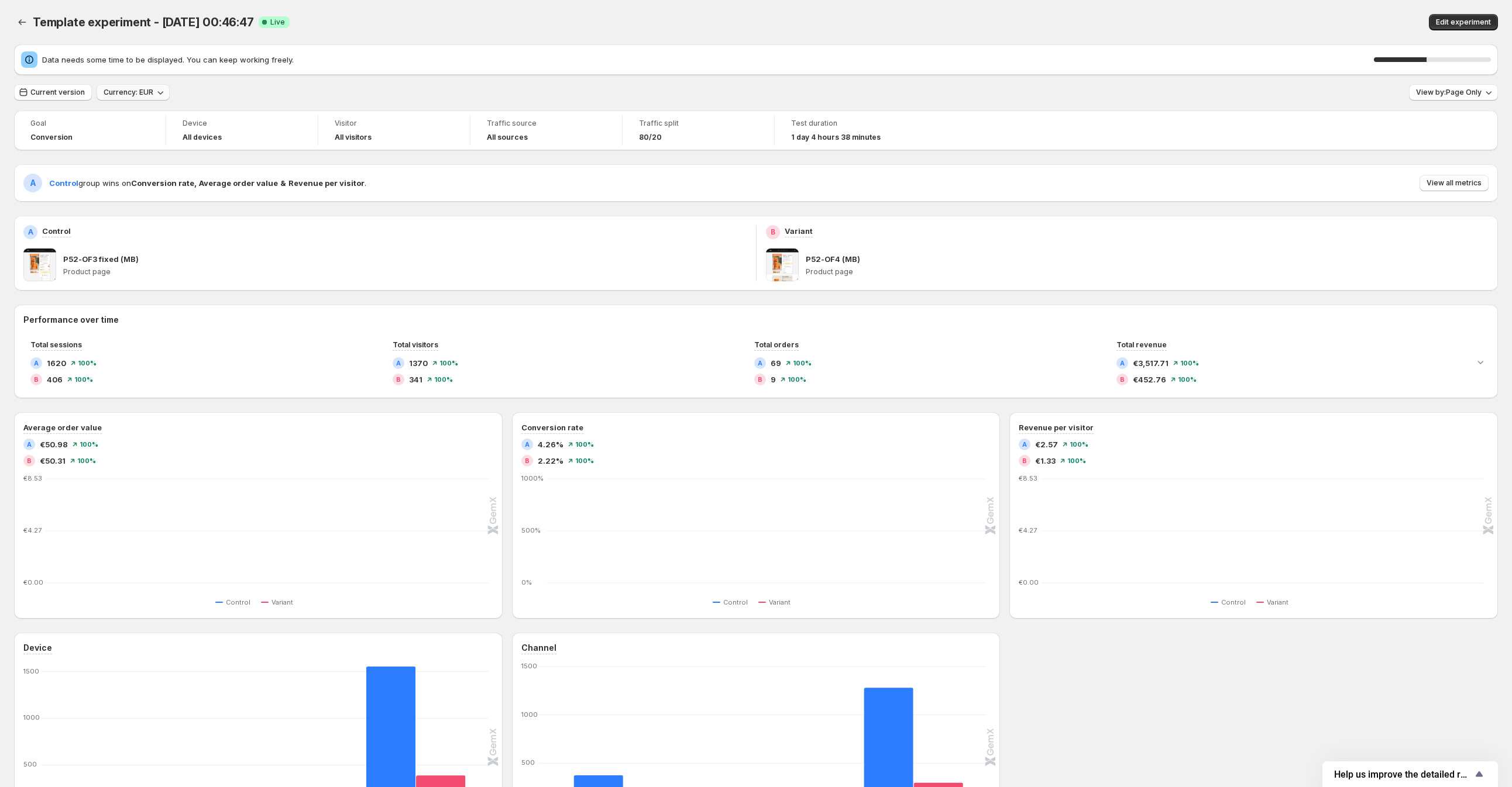
click at [128, 93] on span "Currency: EUR" at bounding box center [128, 92] width 49 height 10
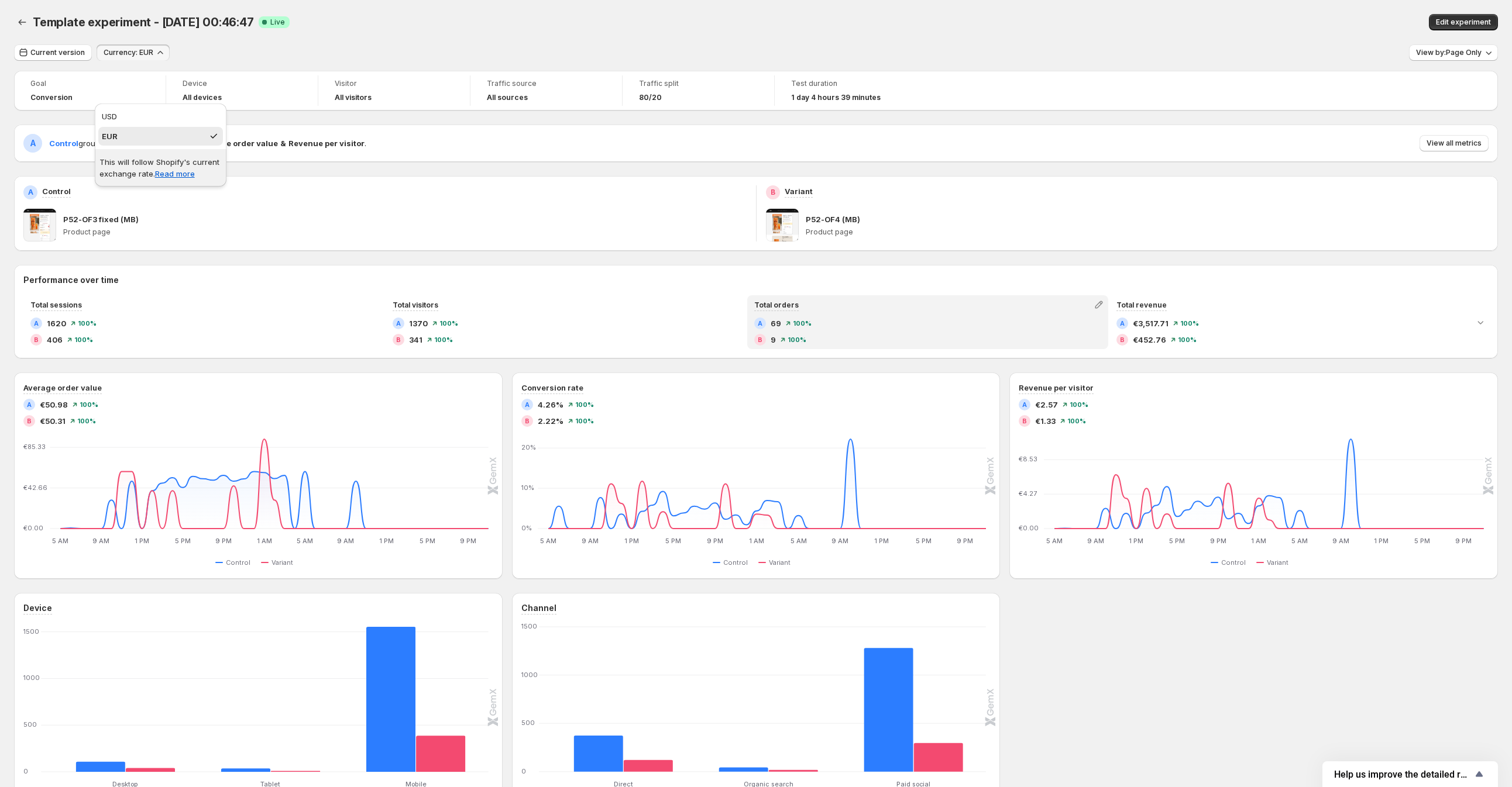
click at [776, 341] on span "9" at bounding box center [773, 340] width 6 height 12
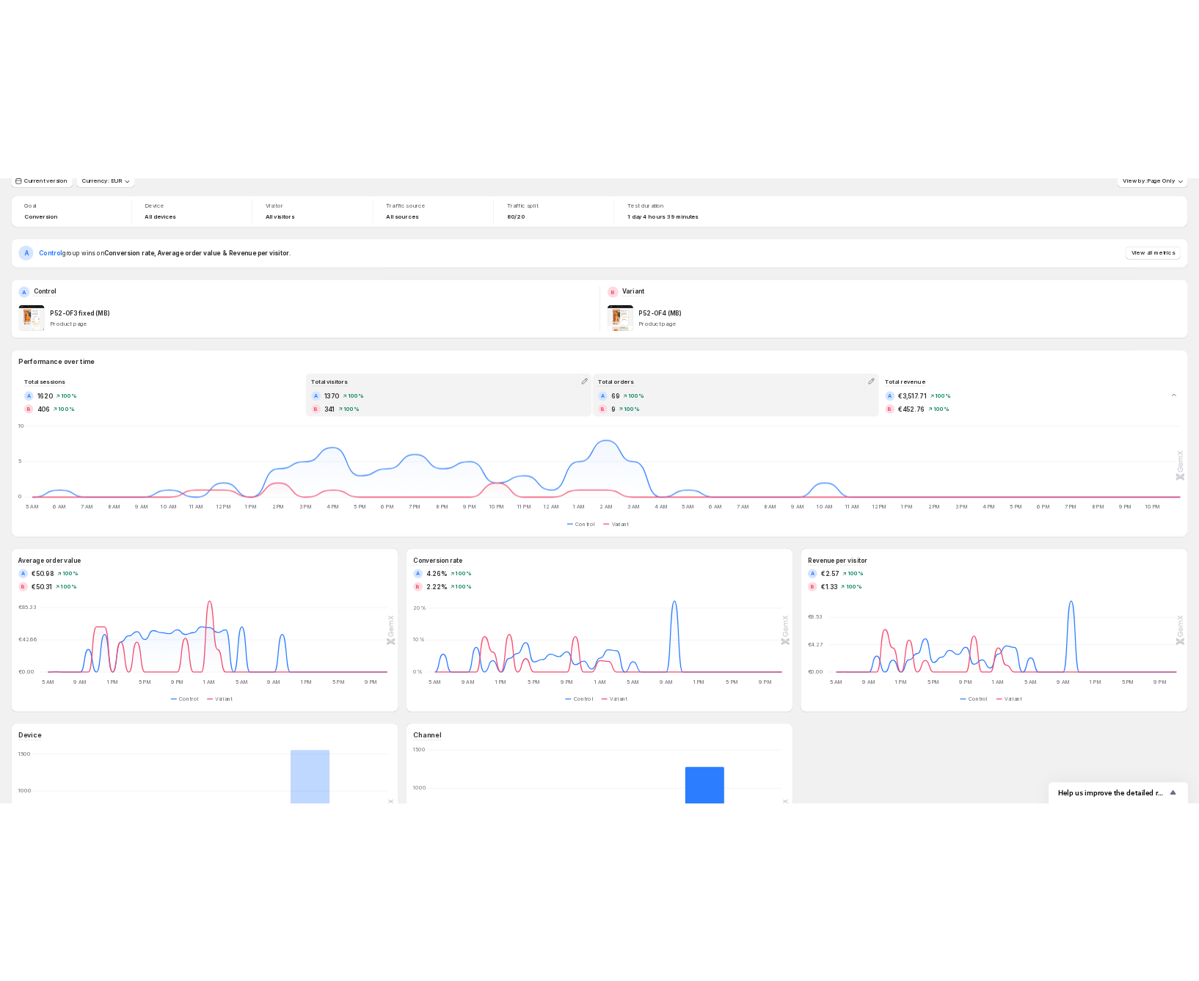
scroll to position [57, 0]
